Goal: Transaction & Acquisition: Purchase product/service

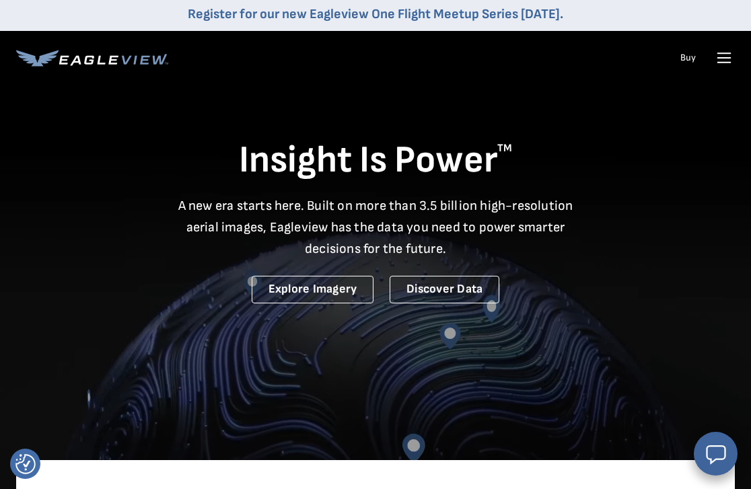
click at [727, 63] on icon at bounding box center [724, 63] width 13 height 0
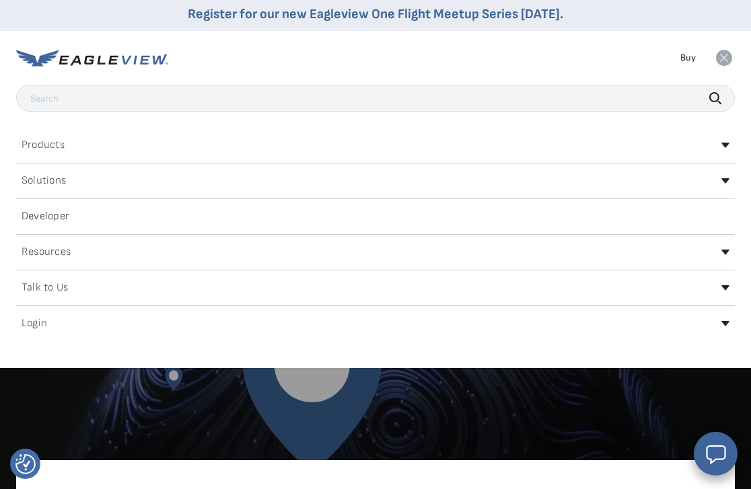
click at [37, 318] on h2 "Login" at bounding box center [35, 323] width 26 height 11
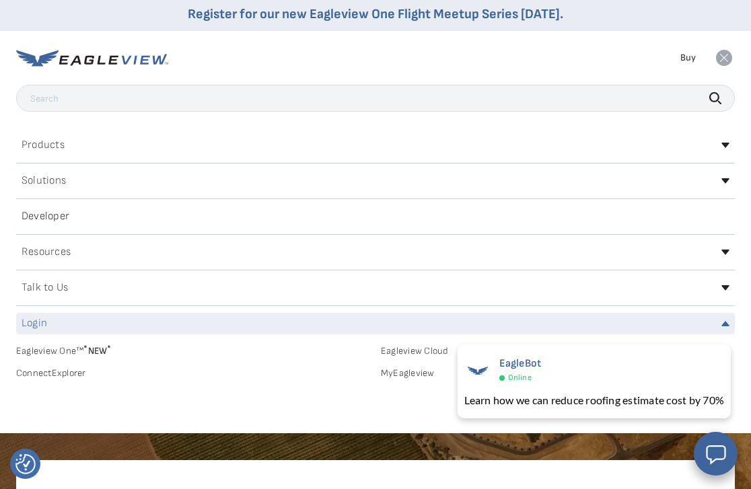
click at [426, 370] on link "MyEagleview" at bounding box center [558, 373] width 354 height 12
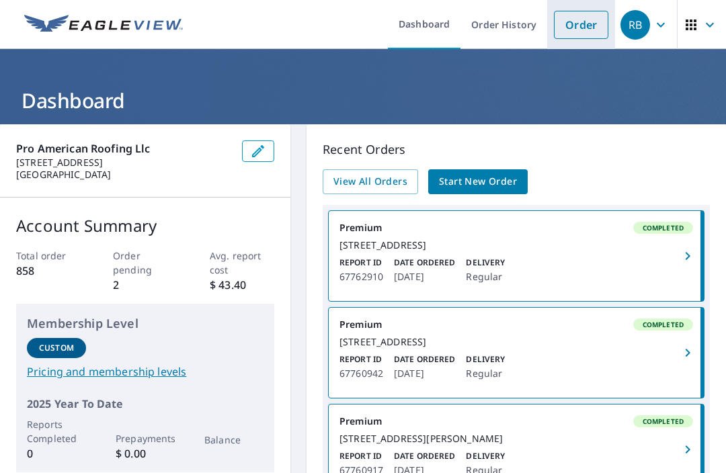
click at [574, 22] on link "Order" at bounding box center [581, 25] width 54 height 28
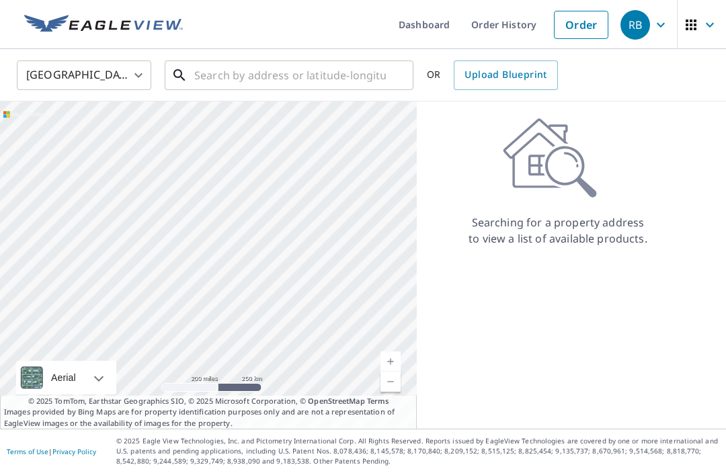
click at [214, 70] on input "text" at bounding box center [290, 75] width 192 height 38
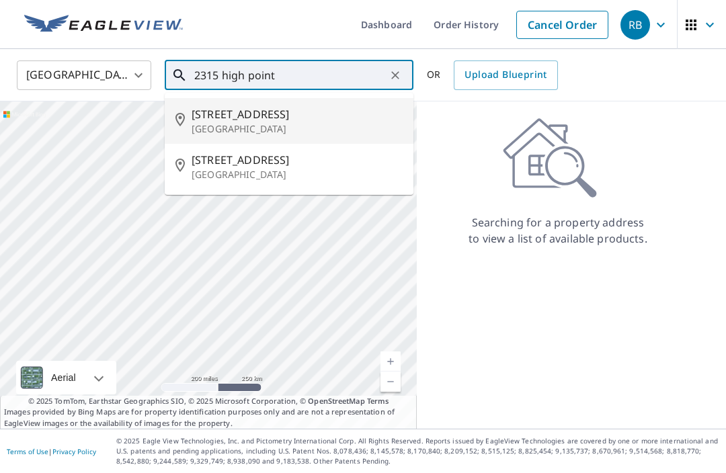
click at [276, 126] on p "[GEOGRAPHIC_DATA]" at bounding box center [297, 128] width 211 height 13
type input "[STREET_ADDRESS][PERSON_NAME]"
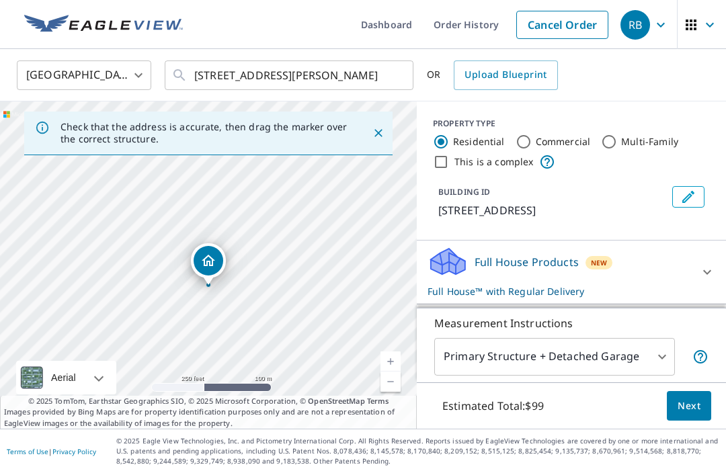
click at [393, 80] on div at bounding box center [394, 75] width 17 height 19
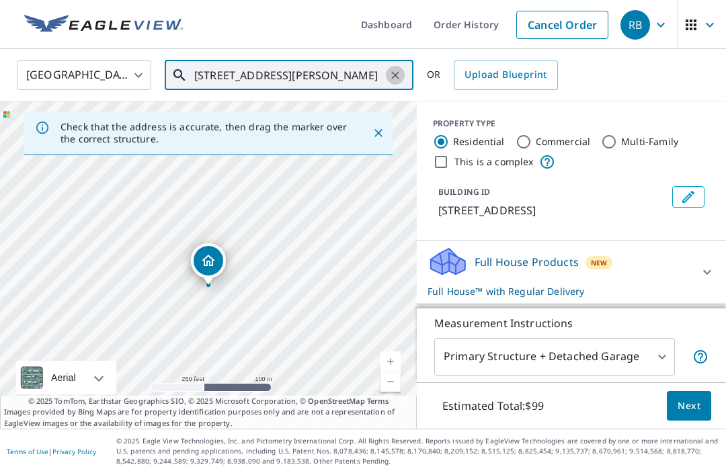
click at [397, 77] on icon "Clear" at bounding box center [395, 75] width 8 height 8
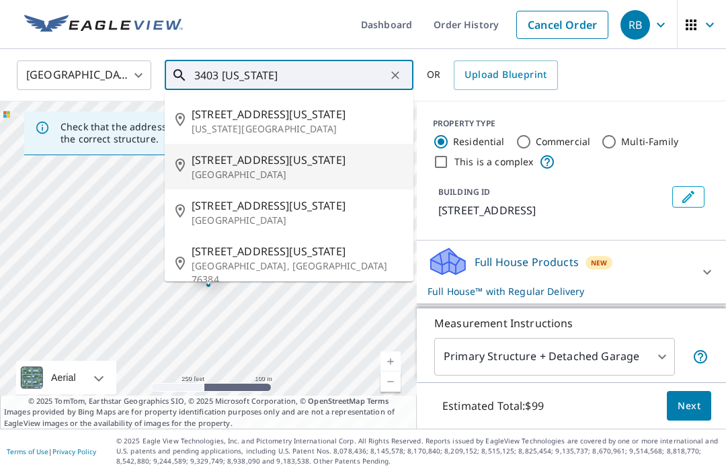
click at [237, 172] on p "[GEOGRAPHIC_DATA]" at bounding box center [297, 174] width 211 height 13
type input "[STREET_ADDRESS][US_STATE][PERSON_NAME]"
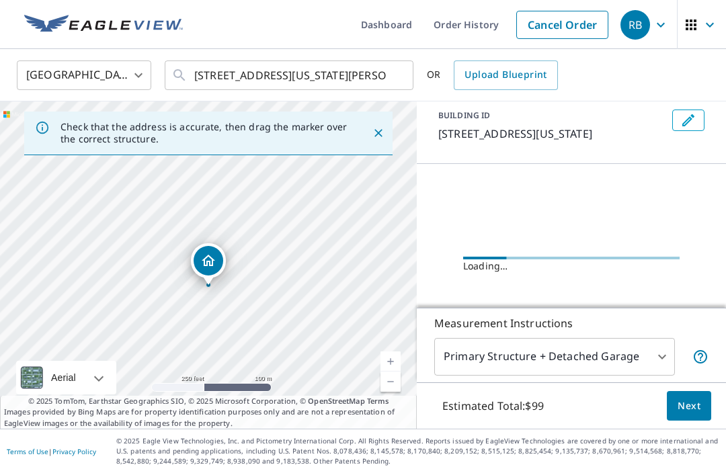
scroll to position [76, 0]
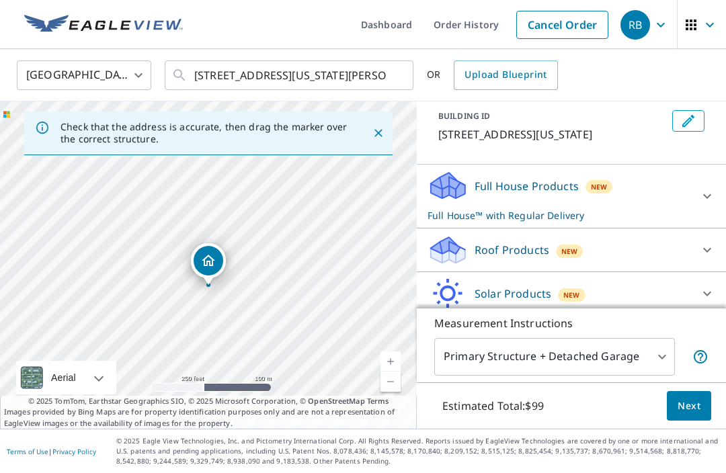
click at [590, 252] on div "Roof Products New" at bounding box center [560, 251] width 264 height 32
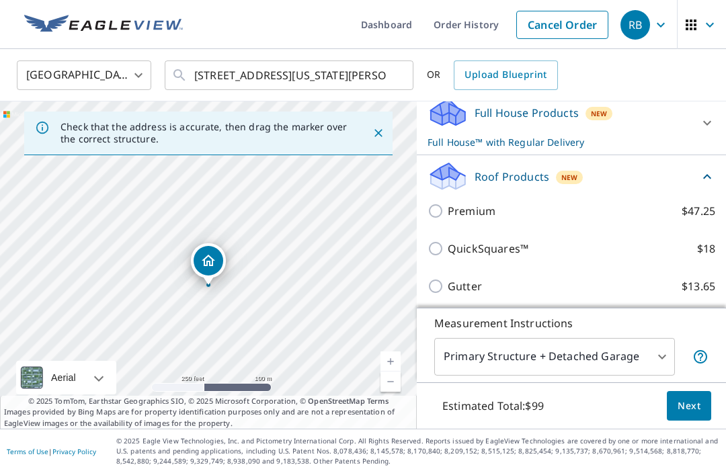
scroll to position [153, 0]
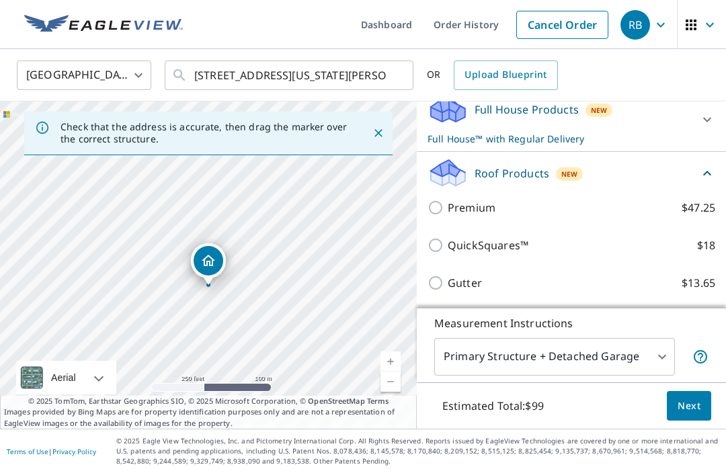
click at [580, 213] on label "Premium $47.25" at bounding box center [582, 208] width 268 height 16
click at [448, 213] on input "Premium $47.25" at bounding box center [438, 208] width 20 height 16
checkbox input "true"
checkbox input "false"
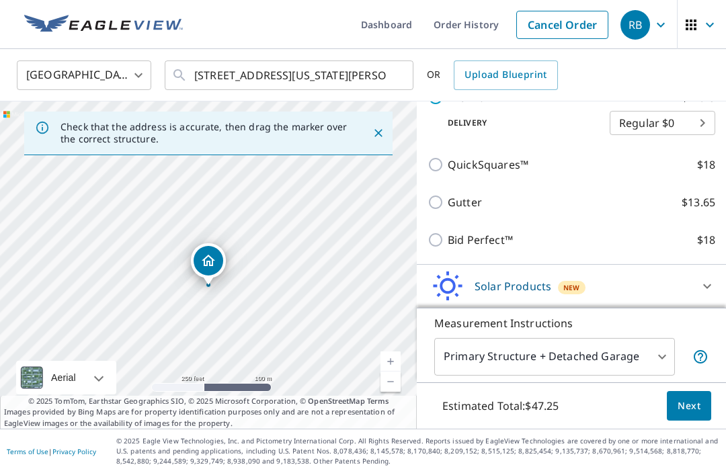
scroll to position [264, 0]
click at [627, 403] on body "RB RB Dashboard Order History Cancel Order RB [GEOGRAPHIC_DATA] [GEOGRAPHIC_DAT…" at bounding box center [363, 236] width 726 height 473
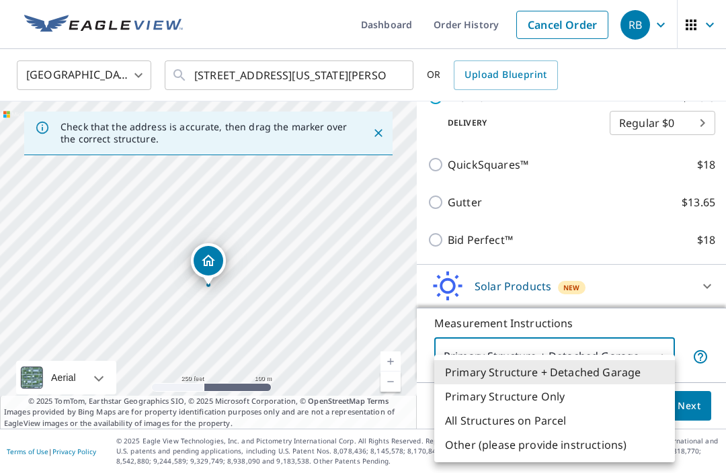
click at [557, 421] on li "All Structures on Parcel" at bounding box center [554, 421] width 241 height 24
type input "3"
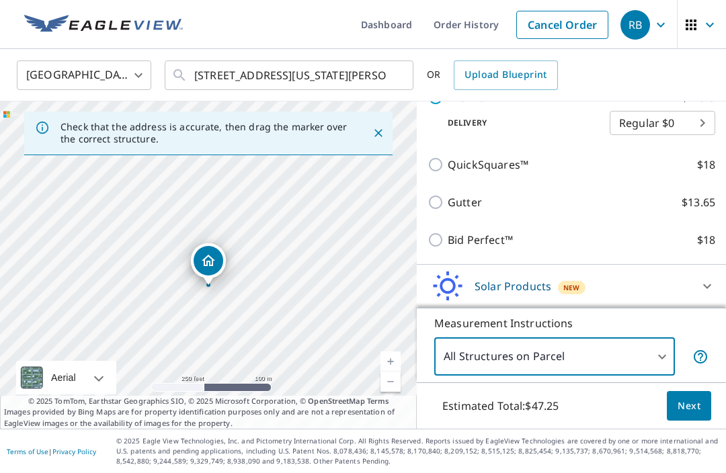
click at [689, 415] on span "Next" at bounding box center [689, 406] width 23 height 17
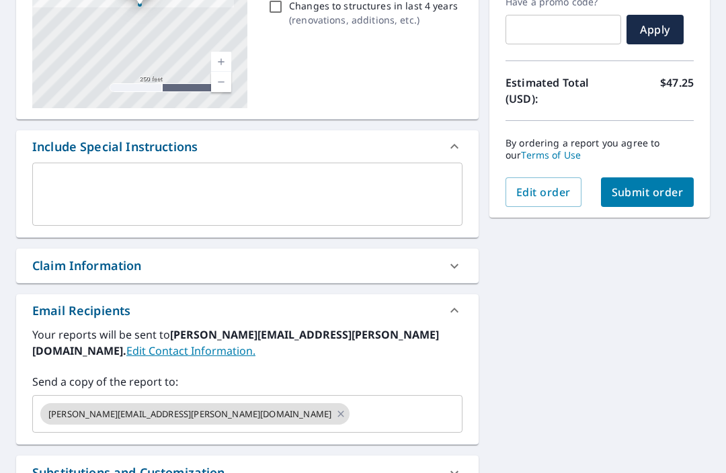
scroll to position [243, 0]
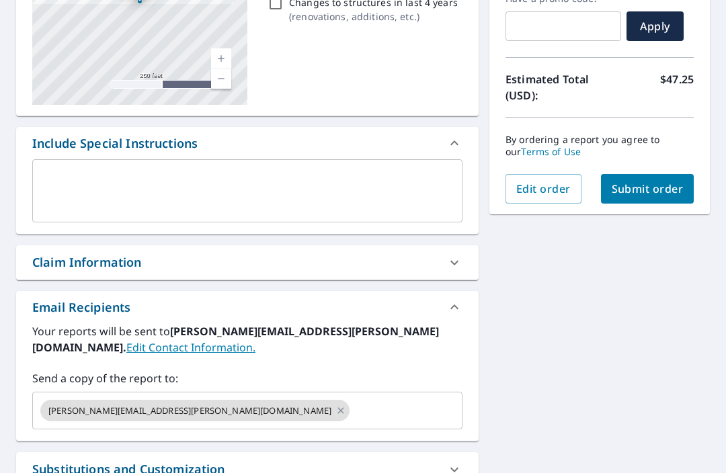
click at [352, 413] on input "text" at bounding box center [394, 411] width 85 height 26
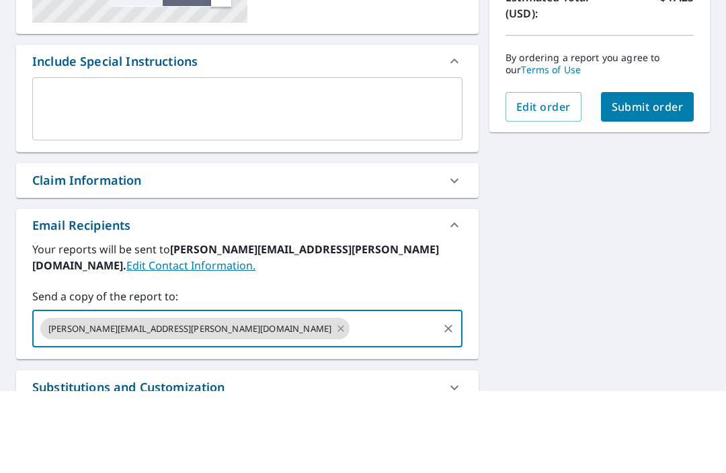
click at [336, 403] on icon at bounding box center [341, 410] width 11 height 15
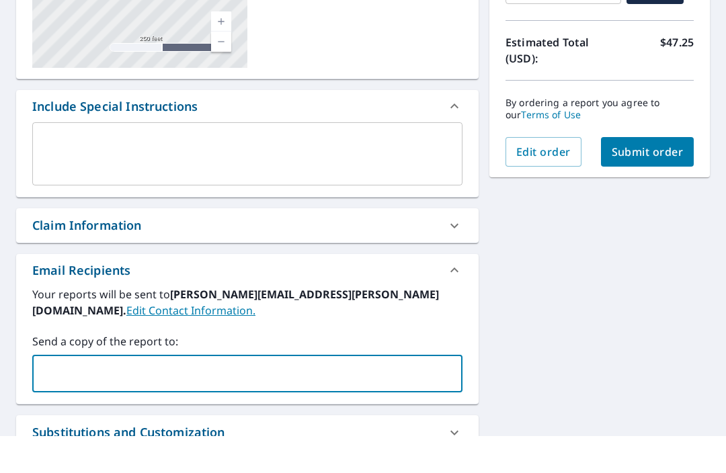
click at [223, 398] on input "text" at bounding box center [237, 411] width 398 height 26
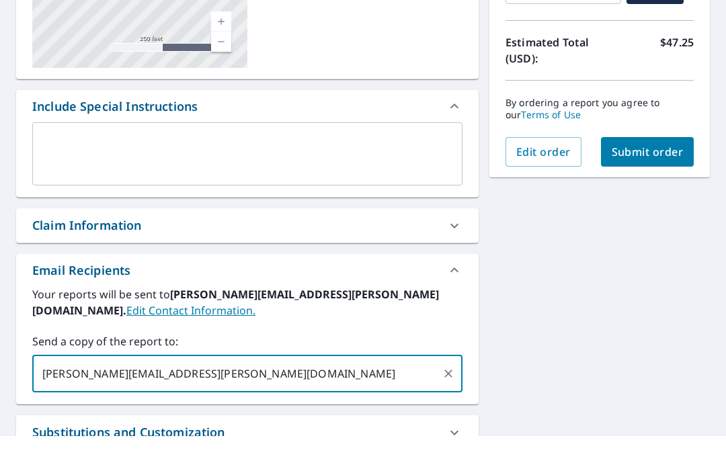
type input "[PERSON_NAME][EMAIL_ADDRESS][PERSON_NAME][DOMAIN_NAME]"
click at [549, 309] on div "[STREET_ADDRESS][US_STATE][PERSON_NAME] Aerial Road A standard road map Aerial …" at bounding box center [363, 239] width 726 height 714
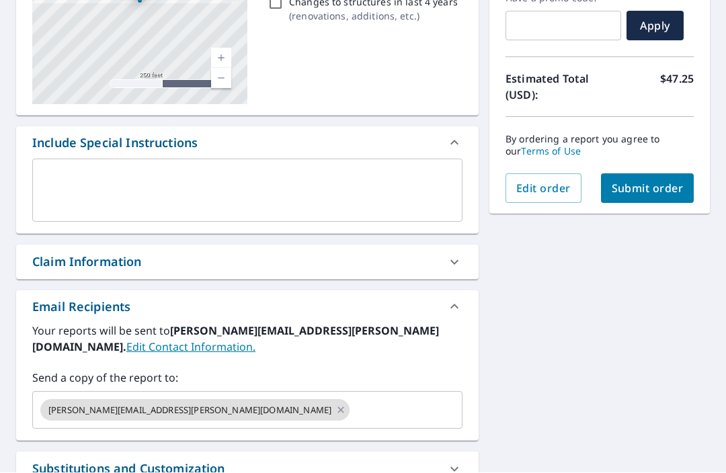
click at [656, 182] on span "Submit order" at bounding box center [648, 189] width 72 height 15
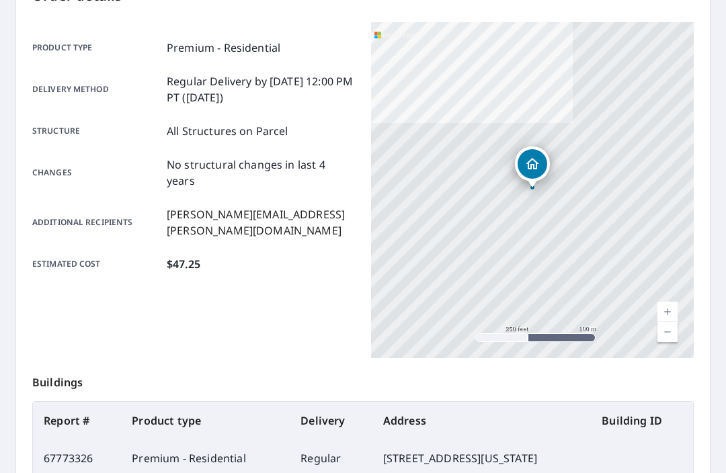
scroll to position [156, 0]
